Goal: Find specific page/section: Find specific page/section

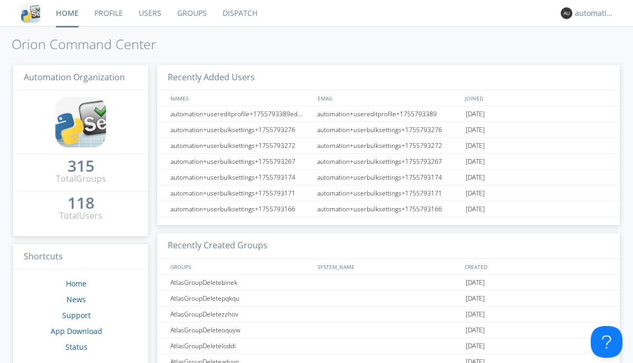
click at [239, 13] on link "Dispatch" at bounding box center [240, 13] width 51 height 26
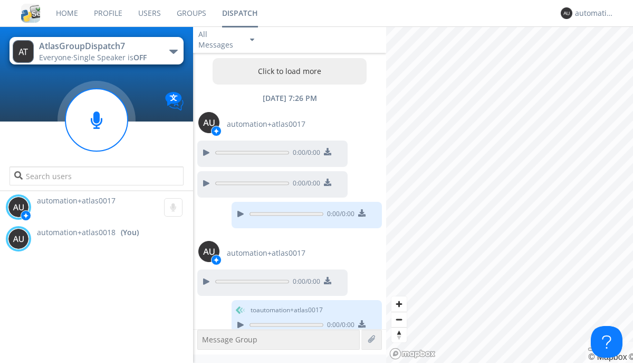
click at [287, 71] on button "Click to load more" at bounding box center [290, 71] width 155 height 26
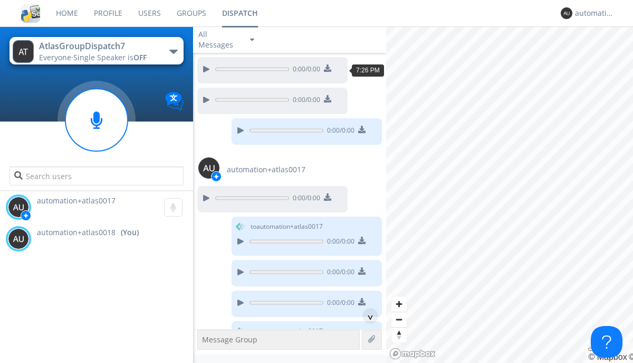
scroll to position [83, 0]
click at [366, 316] on div "^" at bounding box center [371, 316] width 16 height 16
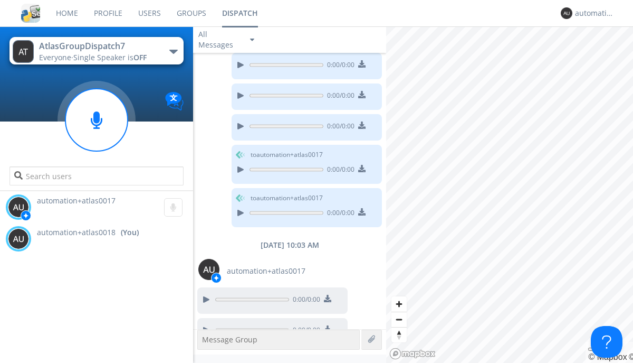
scroll to position [666, 0]
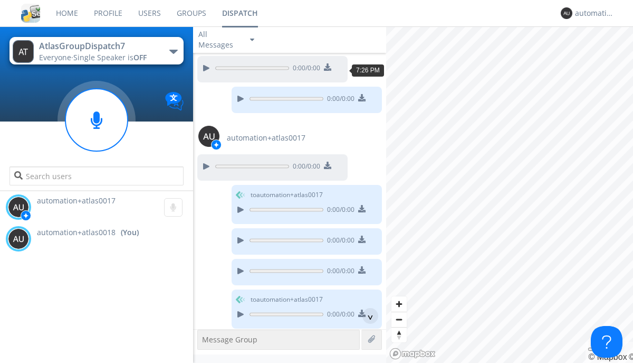
scroll to position [52, 0]
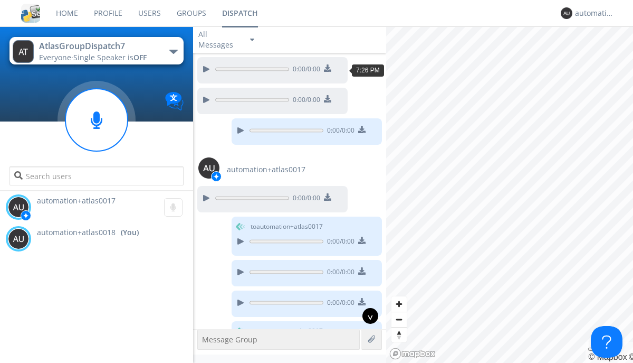
click at [366, 316] on div "^" at bounding box center [371, 316] width 16 height 16
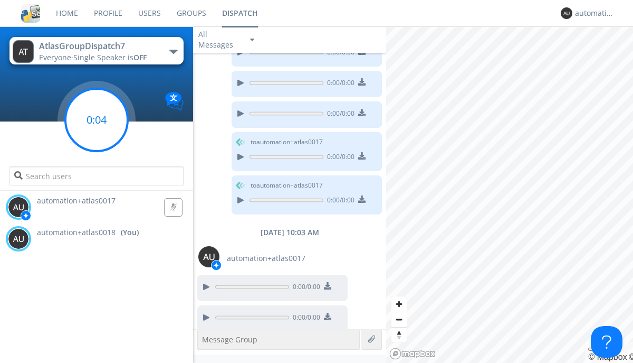
scroll to position [665, 0]
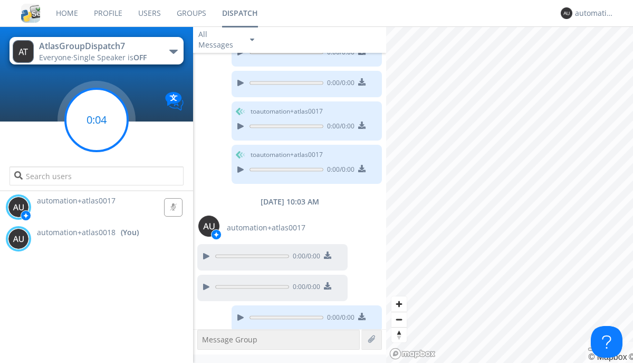
click at [97, 120] on g at bounding box center [96, 120] width 62 height 62
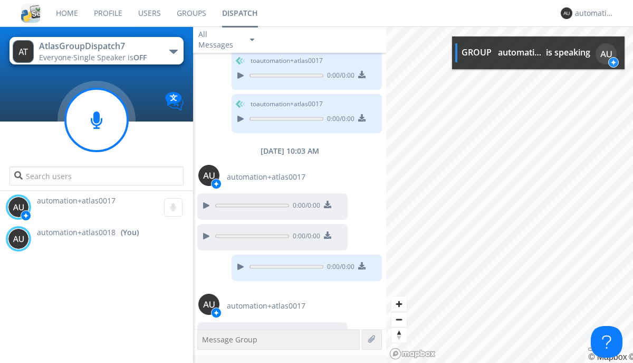
scroll to position [732, 0]
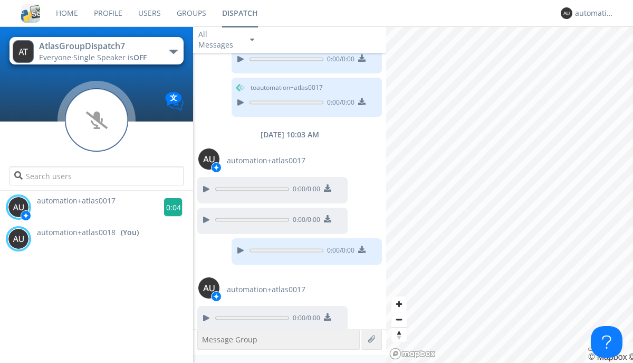
click at [169, 207] on g at bounding box center [173, 207] width 18 height 18
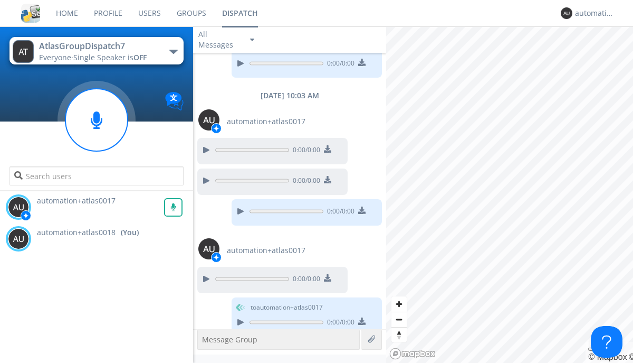
scroll to position [775, 0]
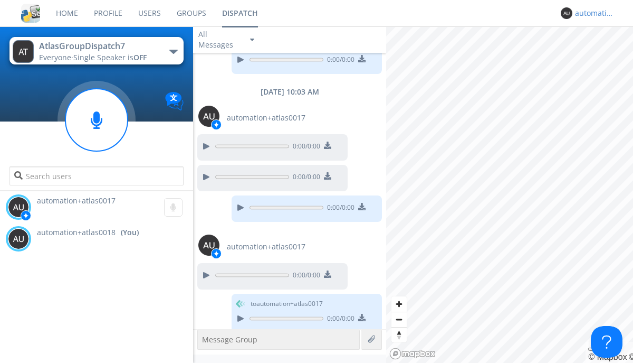
click at [592, 13] on div "automation+atlas0018" at bounding box center [595, 13] width 40 height 11
